Goal: Task Accomplishment & Management: Complete application form

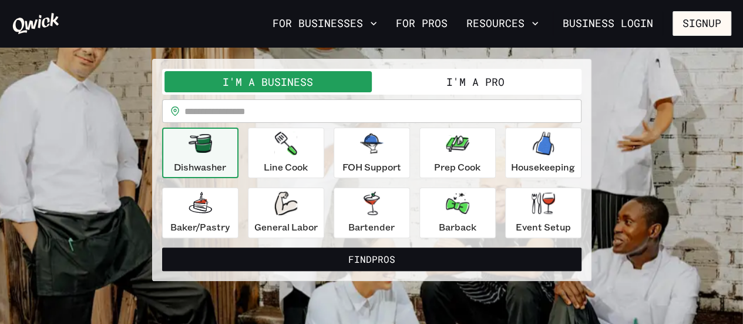
scroll to position [90, 0]
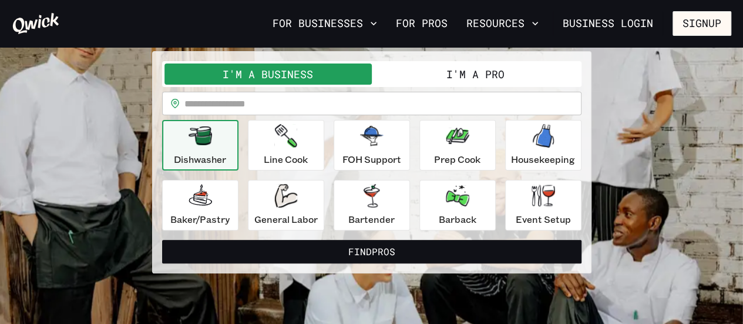
click at [416, 68] on button "I'm a Pro" at bounding box center [475, 73] width 207 height 21
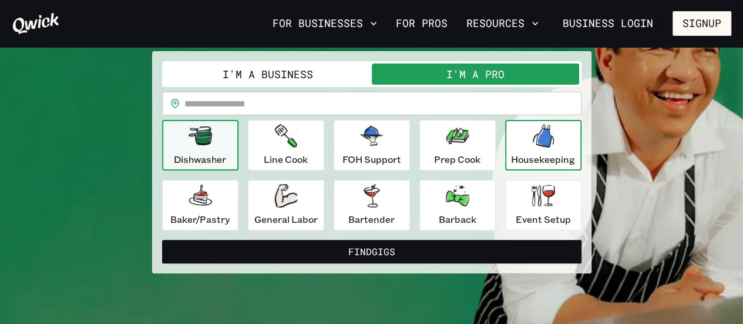
click at [534, 144] on icon "button" at bounding box center [543, 136] width 21 height 24
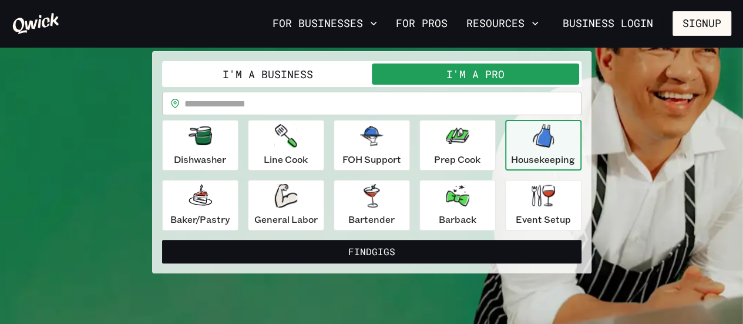
click at [534, 144] on icon "button" at bounding box center [543, 136] width 21 height 24
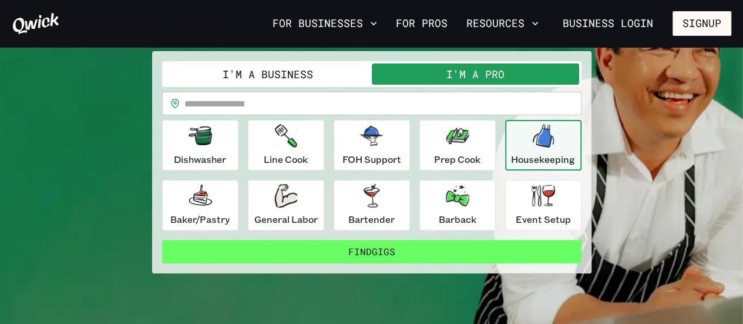
click at [360, 253] on button "Find Gigs" at bounding box center [372, 252] width 420 height 24
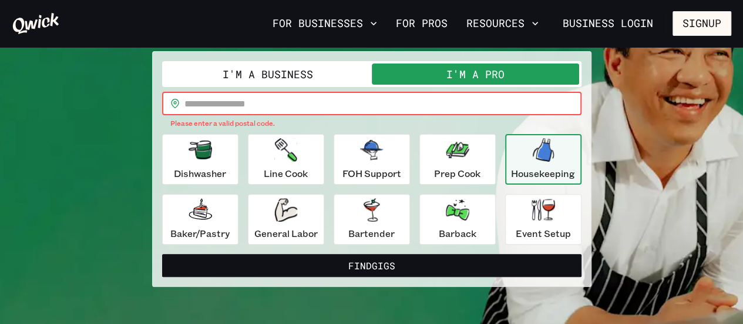
click at [253, 106] on input "text" at bounding box center [383, 104] width 397 height 24
type input "*"
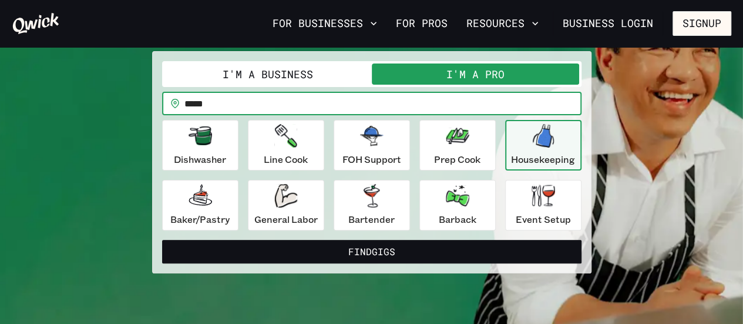
click at [162, 240] on button "Find Gigs" at bounding box center [372, 252] width 420 height 24
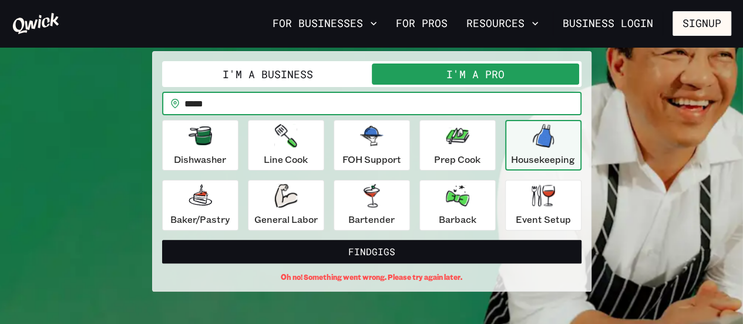
type input "*****"
click at [162, 240] on button "Find Gigs" at bounding box center [372, 252] width 420 height 24
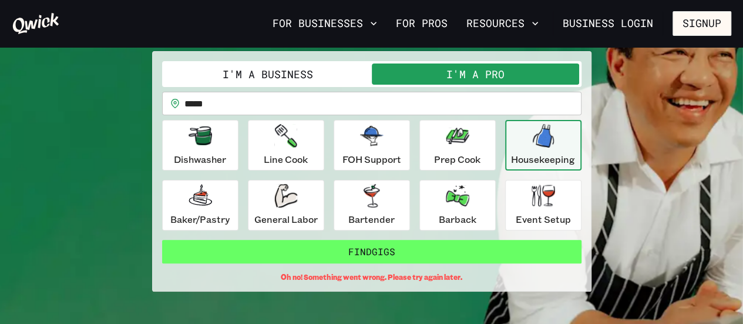
click at [270, 258] on button "Find Gigs" at bounding box center [372, 252] width 420 height 24
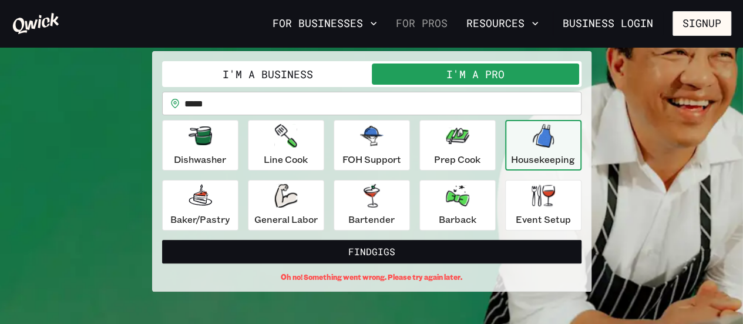
click at [444, 30] on link "For Pros" at bounding box center [421, 24] width 61 height 20
